Goal: Information Seeking & Learning: Check status

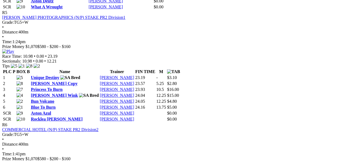
scroll to position [714, 0]
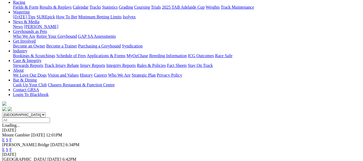
scroll to position [76, 0]
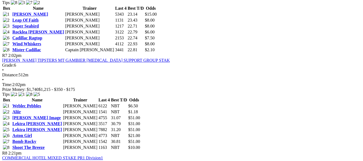
scroll to position [768, 0]
